Goal: Find specific page/section: Find specific page/section

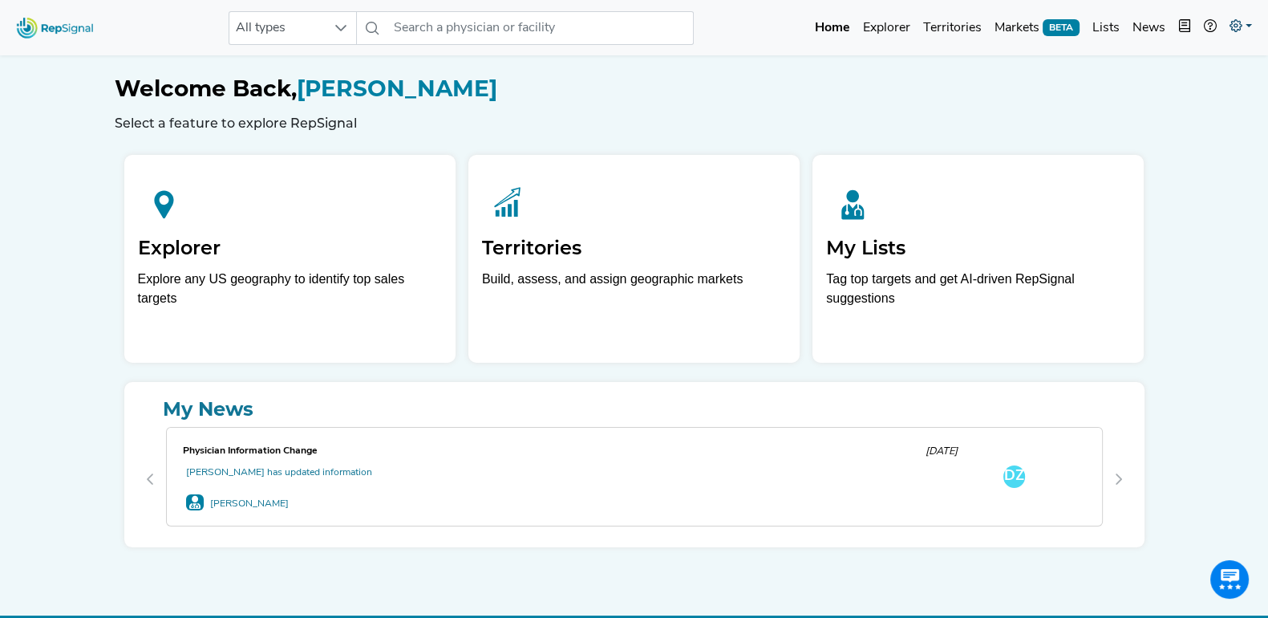
click at [1253, 22] on link at bounding box center [1240, 28] width 35 height 32
click at [1175, 101] on link "Admin" at bounding box center [1194, 101] width 127 height 32
click at [1246, 22] on link at bounding box center [1240, 28] width 35 height 32
click at [1184, 95] on link "Admin" at bounding box center [1194, 101] width 127 height 32
click at [1231, 23] on icon at bounding box center [1236, 25] width 13 height 13
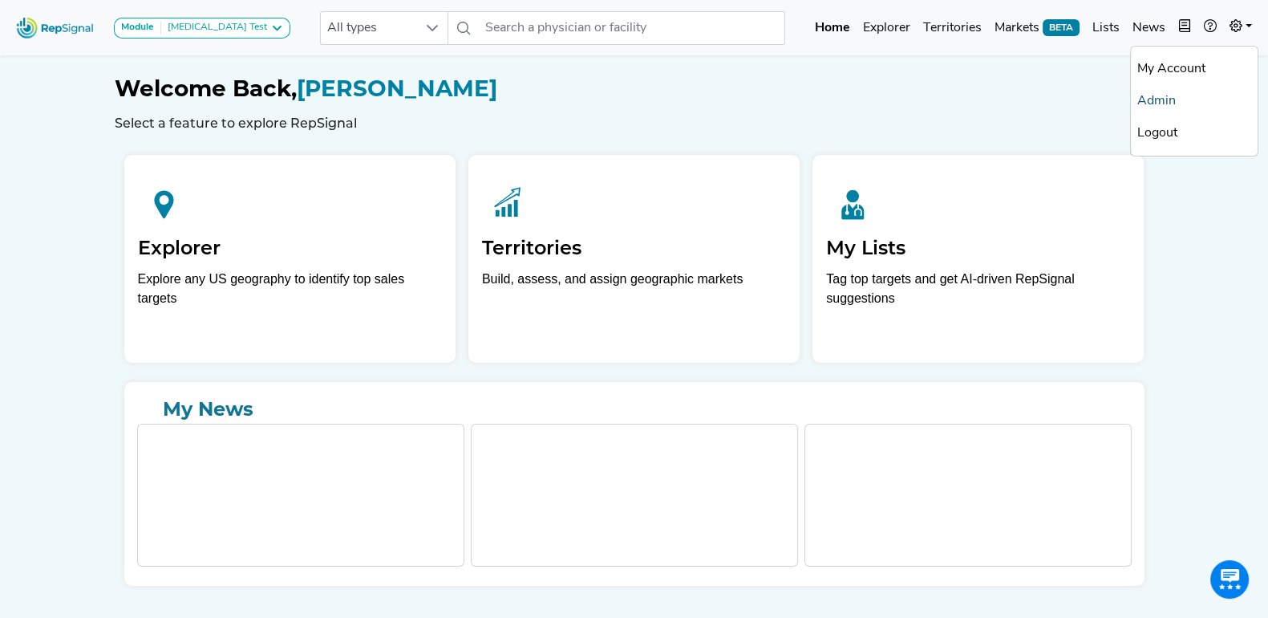
click at [1169, 98] on link "Admin" at bounding box center [1194, 101] width 127 height 32
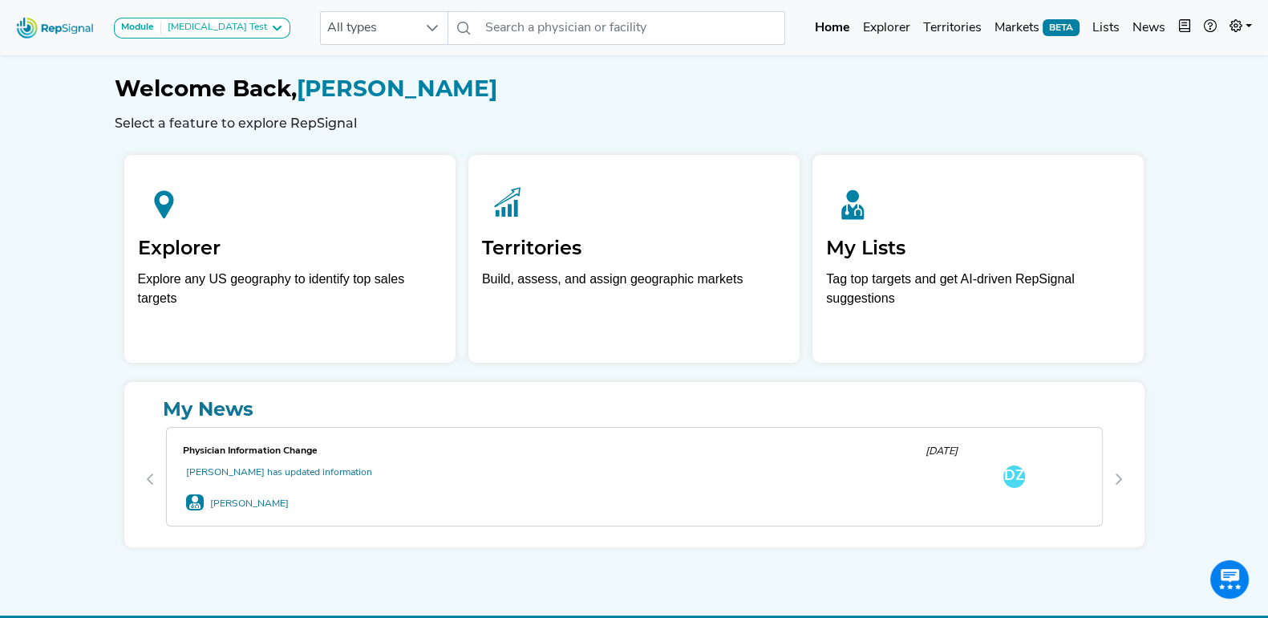
click at [942, 75] on h1 "Welcome Back, Tim Miller" at bounding box center [634, 88] width 1039 height 27
click at [1243, 22] on link at bounding box center [1240, 28] width 35 height 32
click at [1175, 95] on link "Admin" at bounding box center [1194, 101] width 127 height 32
